Goal: Task Accomplishment & Management: Manage account settings

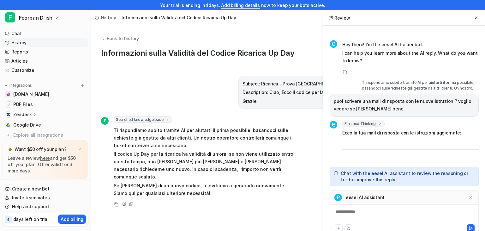
scroll to position [667, 0]
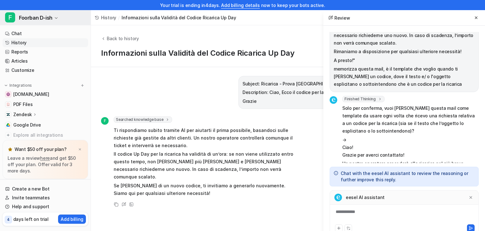
click at [56, 21] on button "F Foorban D-ish" at bounding box center [45, 17] width 91 height 15
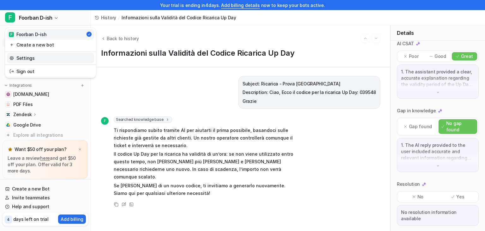
click at [44, 60] on link "Settings" at bounding box center [50, 58] width 87 height 10
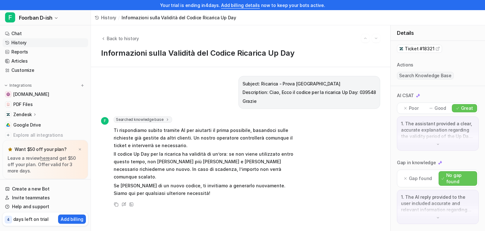
scroll to position [33, 0]
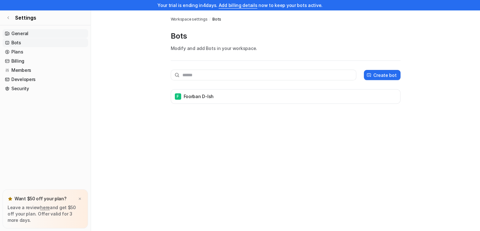
click at [27, 34] on link "General" at bounding box center [46, 33] width 86 height 9
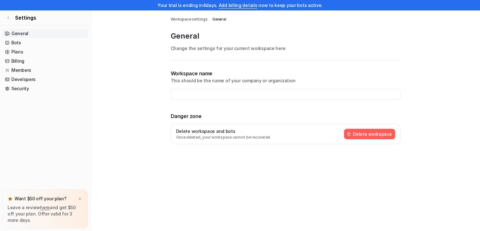
type input "*******"
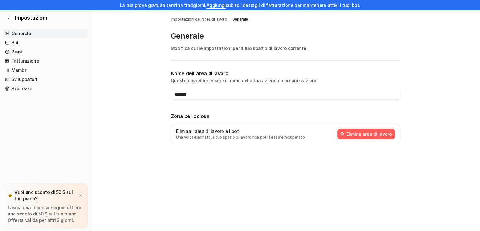
click at [445, 66] on main "Impostazioni dell'area di lavoro / Generale Generale Modifica qui le impostazio…" at bounding box center [285, 84] width 389 height 149
click at [35, 73] on link "Membri" at bounding box center [46, 70] width 86 height 9
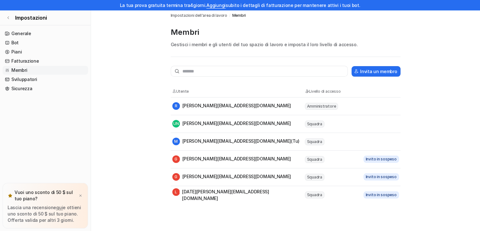
scroll to position [3, 0]
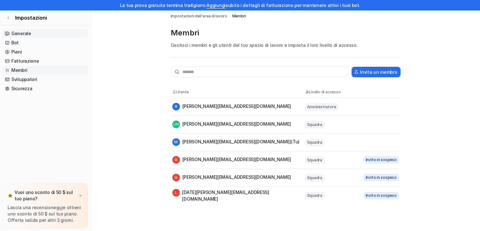
click at [27, 34] on font "Generale" at bounding box center [21, 33] width 20 height 5
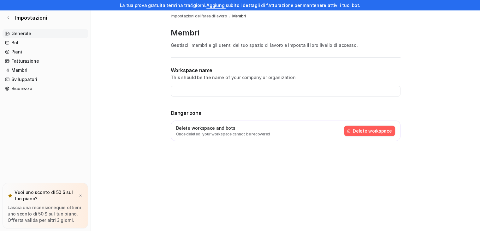
type input "*******"
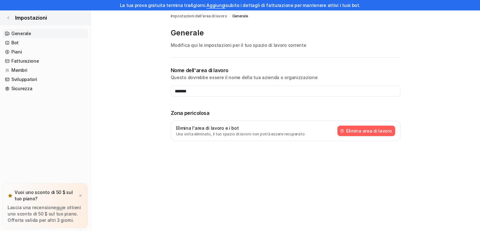
click at [8, 17] on icon at bounding box center [8, 18] width 4 height 4
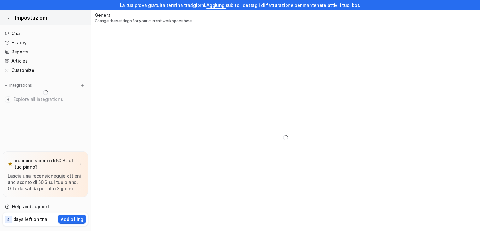
scroll to position [18, 0]
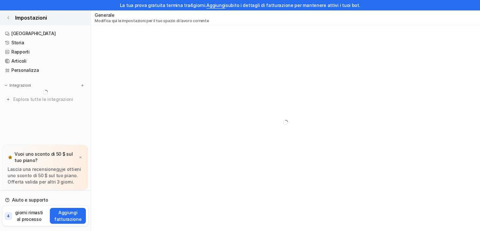
click at [8, 19] on icon at bounding box center [8, 18] width 4 height 4
